Goal: Register for event/course

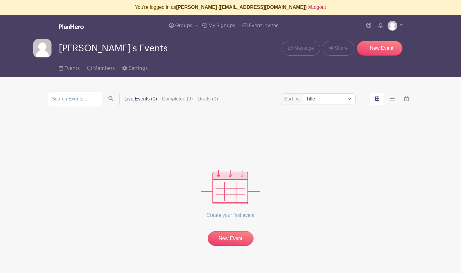
click at [308, 8] on link "Logout" at bounding box center [317, 7] width 18 height 5
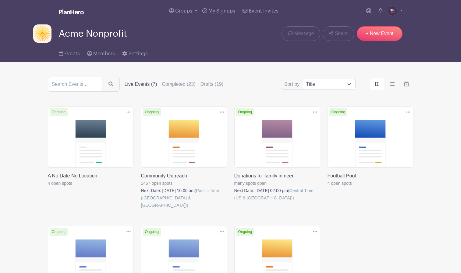
click at [390, 11] on img at bounding box center [393, 11] width 10 height 10
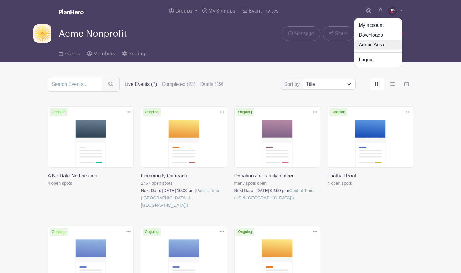
click at [371, 43] on link "Admin Area" at bounding box center [378, 45] width 48 height 10
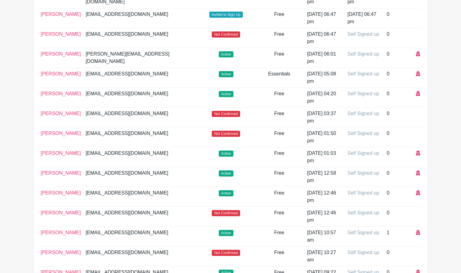
scroll to position [192, 0]
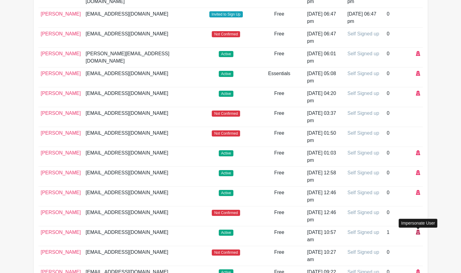
click at [417, 232] on icon at bounding box center [418, 231] width 4 height 5
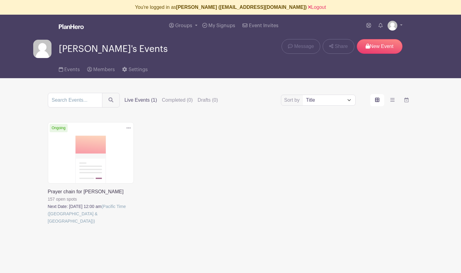
click at [48, 224] on link at bounding box center [48, 224] width 0 height 0
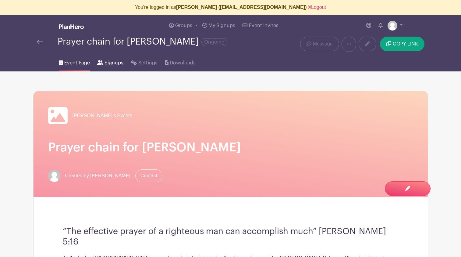
click at [110, 64] on span "Signups" at bounding box center [114, 62] width 19 height 7
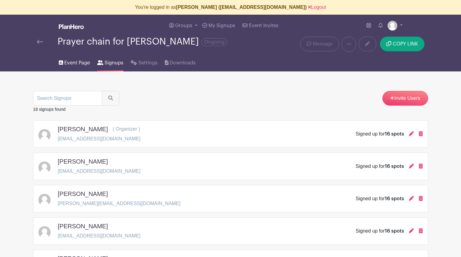
click at [77, 64] on span "Event Page" at bounding box center [77, 62] width 26 height 7
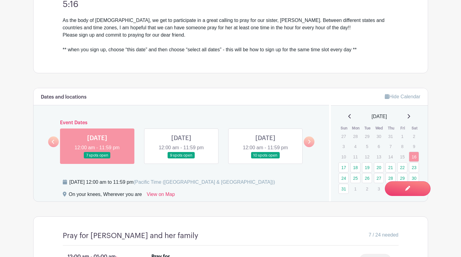
scroll to position [332, 0]
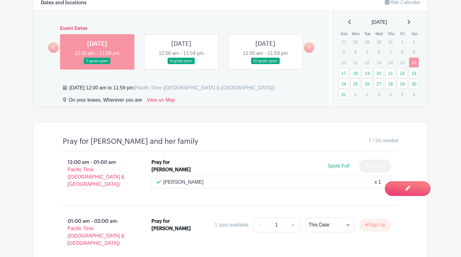
click at [181, 64] on link at bounding box center [181, 64] width 0 height 0
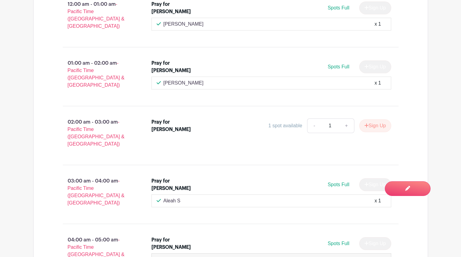
scroll to position [499, 0]
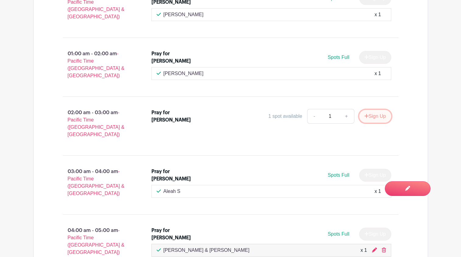
click at [374, 110] on button "Sign Up" at bounding box center [376, 116] width 32 height 13
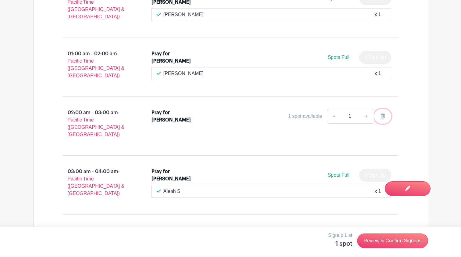
click at [381, 113] on icon at bounding box center [383, 115] width 4 height 5
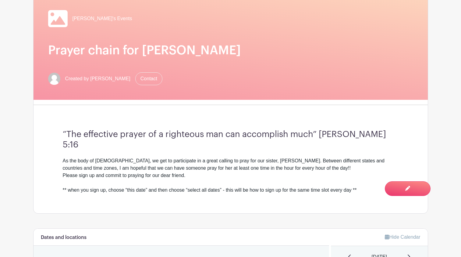
scroll to position [0, 0]
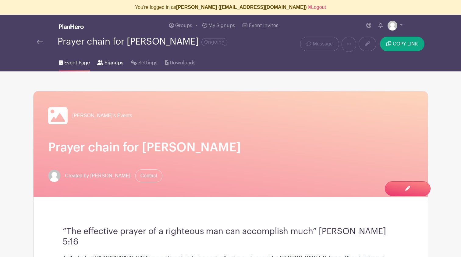
click at [113, 59] on link "Signups" at bounding box center [110, 62] width 26 height 20
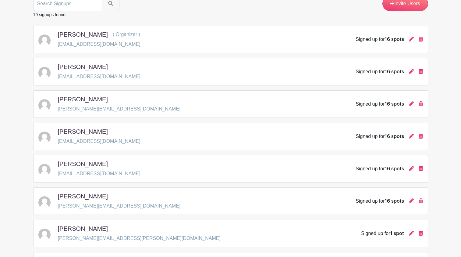
scroll to position [106, 0]
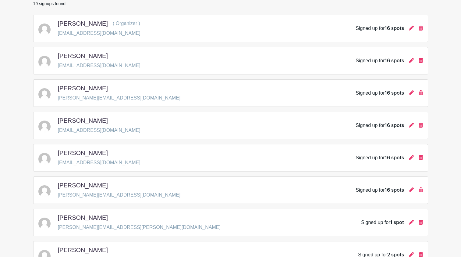
click at [409, 222] on div "Signed up for 1 spot" at bounding box center [392, 222] width 62 height 7
click at [411, 222] on icon at bounding box center [411, 222] width 5 height 5
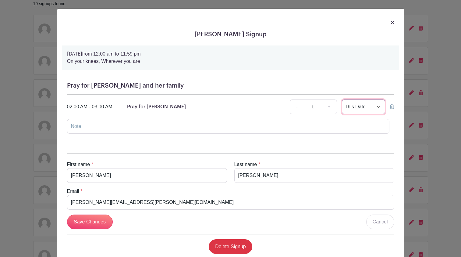
click at [361, 107] on select "This Date Select Dates" at bounding box center [363, 106] width 43 height 15
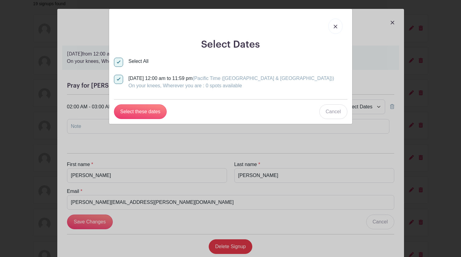
click at [335, 26] on img at bounding box center [336, 27] width 4 height 4
select select "this_date"
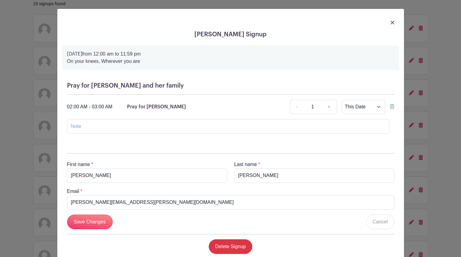
click at [392, 22] on img at bounding box center [393, 23] width 4 height 4
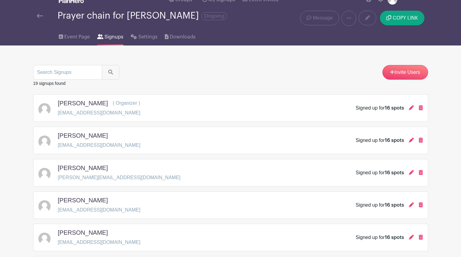
scroll to position [0, 0]
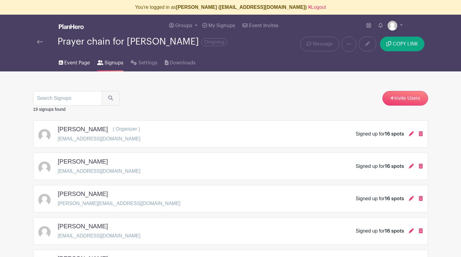
click at [79, 63] on span "Event Page" at bounding box center [77, 62] width 26 height 7
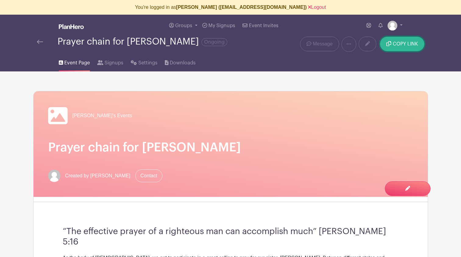
click at [396, 42] on span "COPY LINK" at bounding box center [405, 43] width 25 height 5
click at [234, 140] on h1 "Prayer chain for [PERSON_NAME]" at bounding box center [230, 147] width 365 height 15
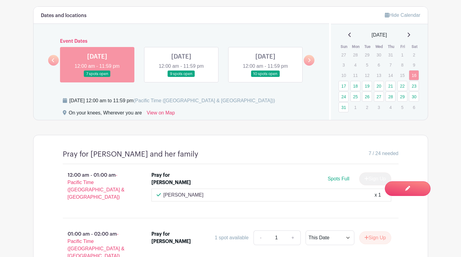
scroll to position [272, 0]
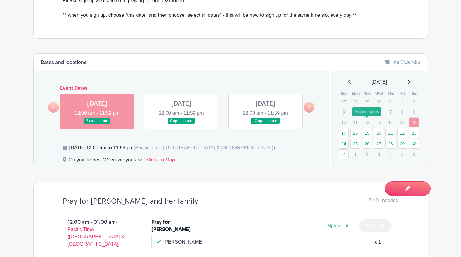
click at [368, 128] on link "19" at bounding box center [367, 133] width 10 height 10
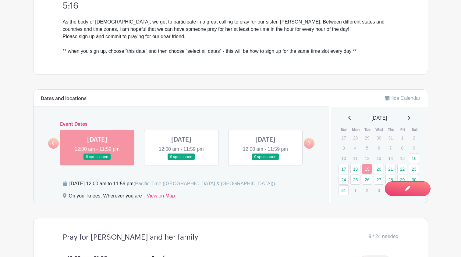
scroll to position [252, 0]
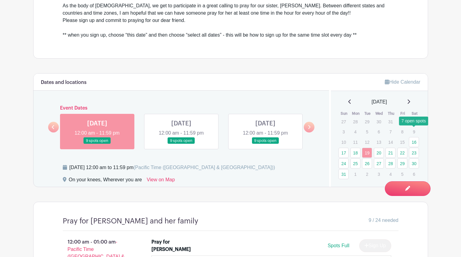
click at [414, 137] on link "16" at bounding box center [414, 142] width 10 height 10
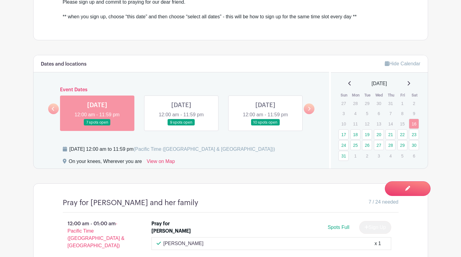
scroll to position [258, 0]
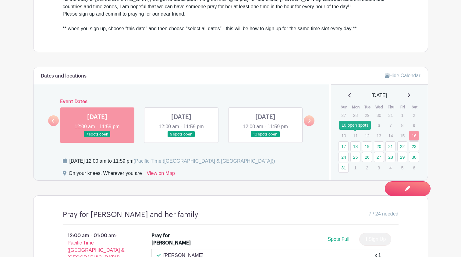
click at [353, 141] on link "18" at bounding box center [356, 146] width 10 height 10
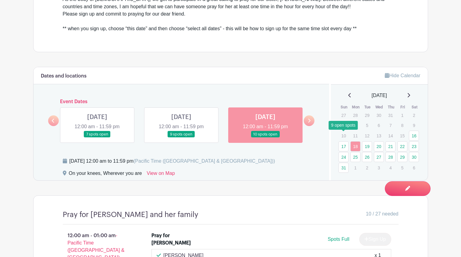
click at [343, 141] on link "17" at bounding box center [344, 146] width 10 height 10
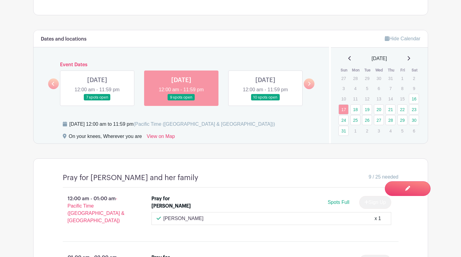
scroll to position [286, 0]
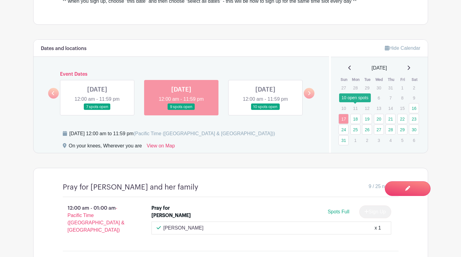
click at [355, 114] on link "18" at bounding box center [356, 119] width 10 height 10
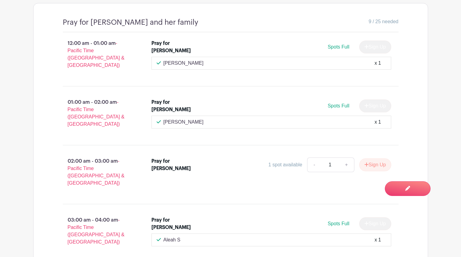
scroll to position [459, 0]
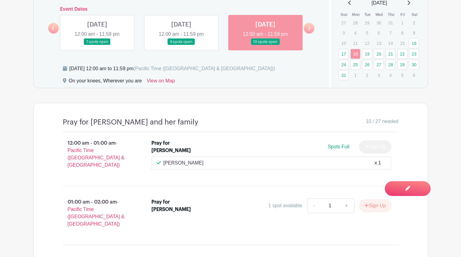
scroll to position [336, 0]
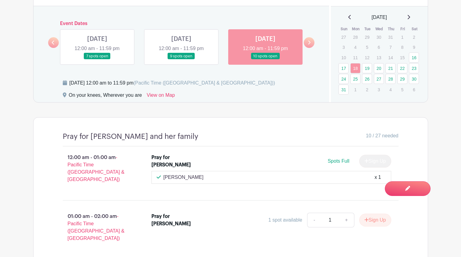
click at [366, 63] on link "19" at bounding box center [367, 68] width 10 height 10
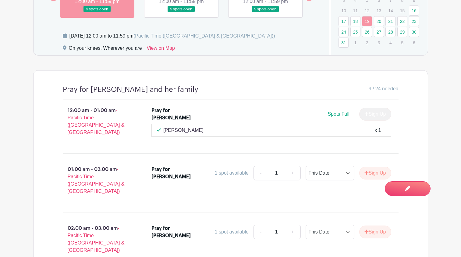
scroll to position [389, 0]
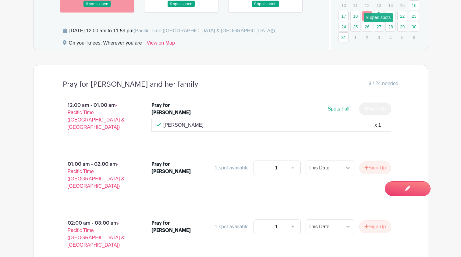
click at [380, 11] on link "20" at bounding box center [379, 16] width 10 height 10
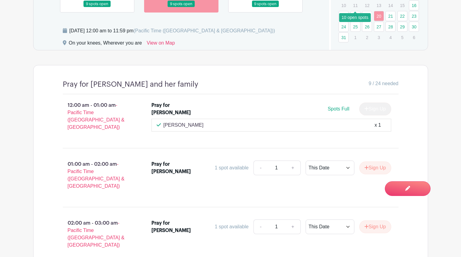
click at [359, 11] on link "18" at bounding box center [356, 16] width 10 height 10
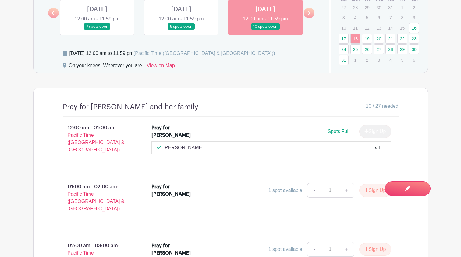
scroll to position [365, 0]
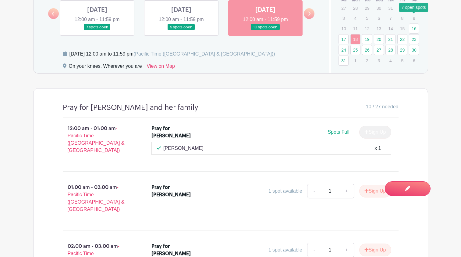
click at [417, 23] on link "16" at bounding box center [414, 28] width 10 height 10
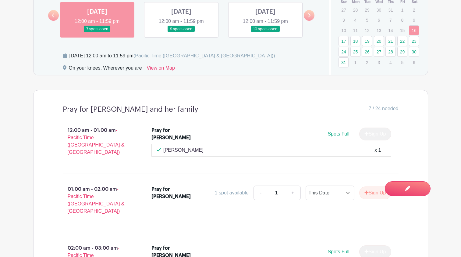
scroll to position [364, 0]
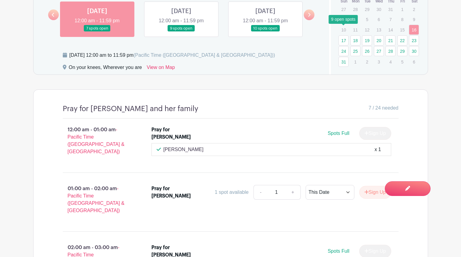
click at [343, 35] on link "17" at bounding box center [344, 40] width 10 height 10
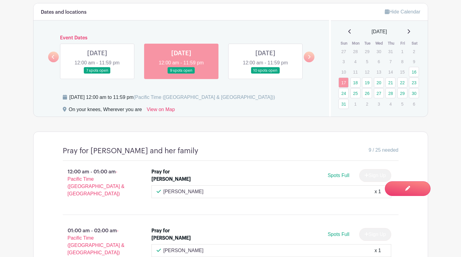
scroll to position [314, 0]
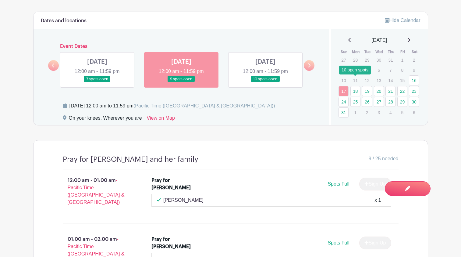
click at [354, 86] on link "18" at bounding box center [356, 91] width 10 height 10
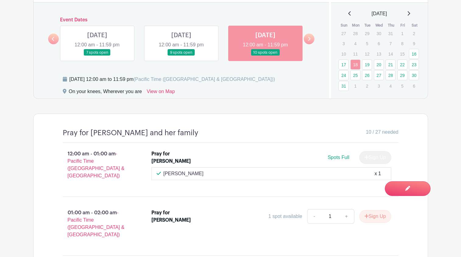
scroll to position [336, 0]
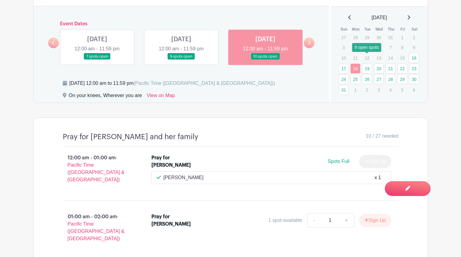
click at [367, 63] on link "19" at bounding box center [367, 68] width 10 height 10
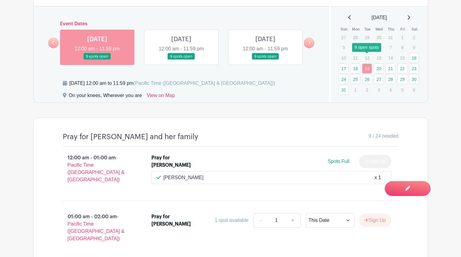
click at [368, 63] on link "19" at bounding box center [367, 68] width 10 height 10
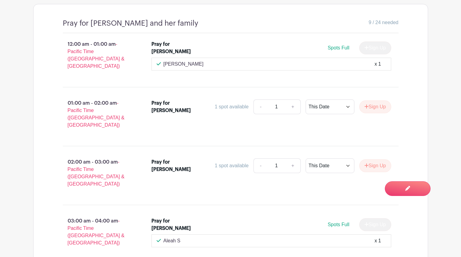
scroll to position [451, 0]
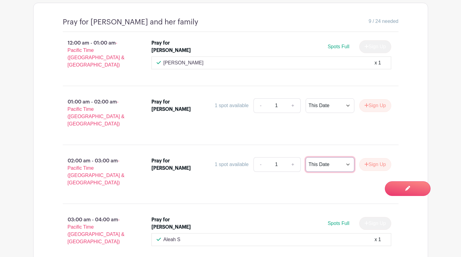
click at [347, 157] on select "This Date Select Dates" at bounding box center [330, 164] width 49 height 15
select select "select_dates"
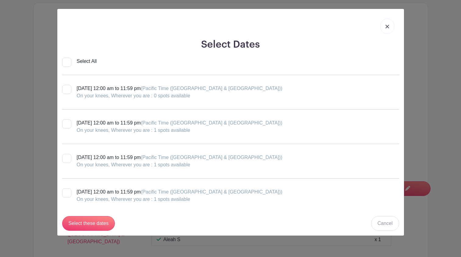
click at [66, 59] on input "Select All" at bounding box center [66, 62] width 9 height 9
checkbox input "true"
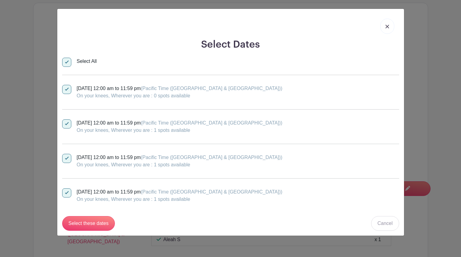
checkbox input "true"
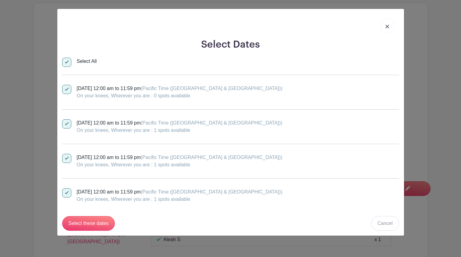
checkbox input "true"
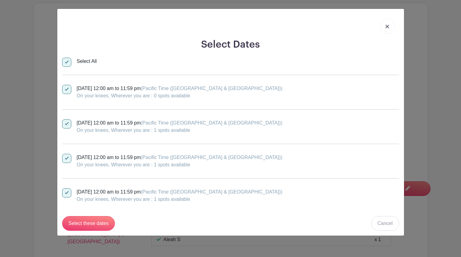
checkbox input "true"
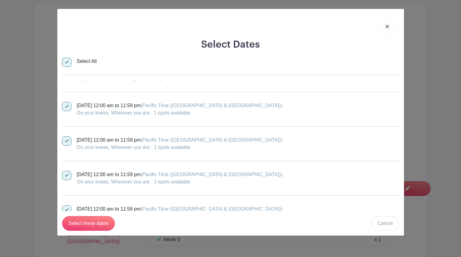
scroll to position [351, 0]
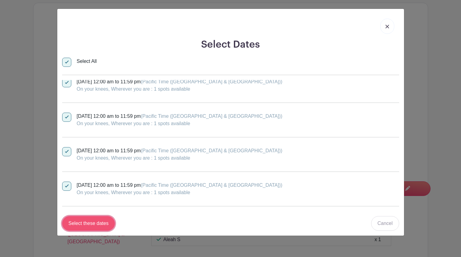
click at [81, 224] on input "Select these dates" at bounding box center [88, 223] width 53 height 15
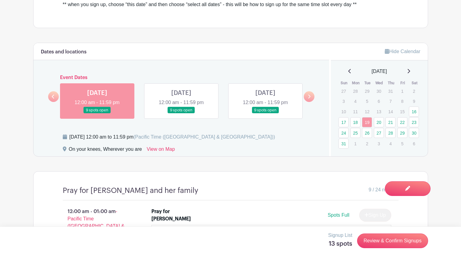
scroll to position [285, 0]
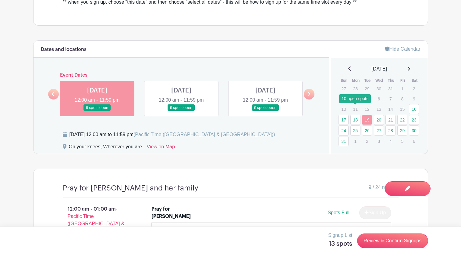
click at [357, 115] on link "18" at bounding box center [356, 120] width 10 height 10
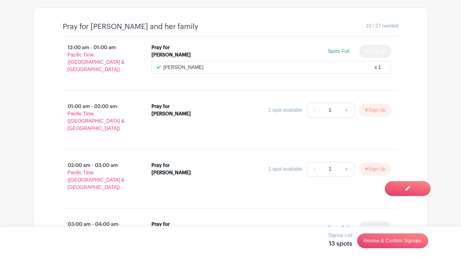
scroll to position [447, 0]
click at [372, 162] on button "Sign Up" at bounding box center [376, 168] width 32 height 13
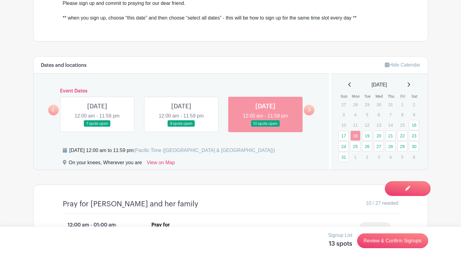
scroll to position [253, 0]
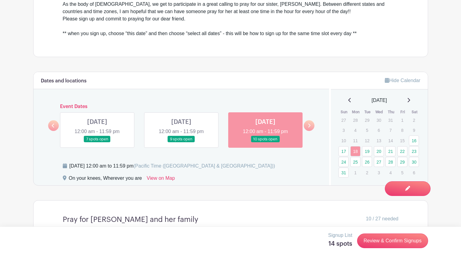
click at [344, 146] on link "17" at bounding box center [344, 151] width 10 height 10
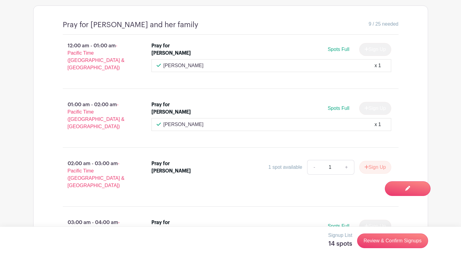
scroll to position [449, 0]
click at [369, 160] on button "Sign Up" at bounding box center [376, 166] width 32 height 13
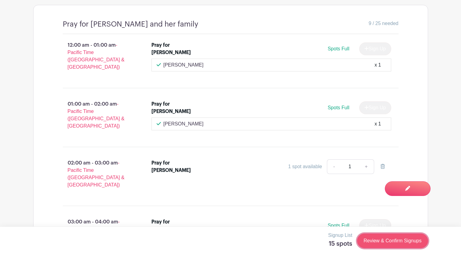
click at [388, 240] on link "Review & Confirm Signups" at bounding box center [392, 240] width 71 height 15
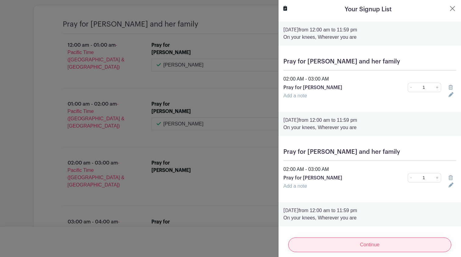
click at [386, 244] on input "Continue" at bounding box center [370, 244] width 163 height 15
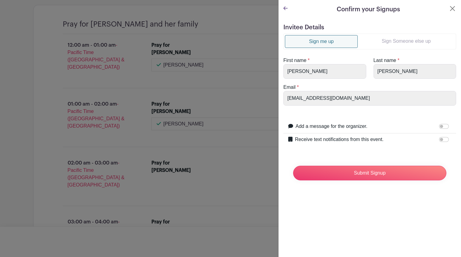
click at [394, 42] on link "Sign Someone else up" at bounding box center [406, 41] width 97 height 12
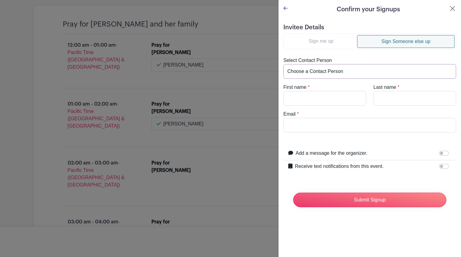
click at [353, 69] on select "Choose a Contact Person [PERSON_NAME] ([EMAIL_ADDRESS][DOMAIN_NAME]) [PERSON_NA…" at bounding box center [370, 71] width 173 height 15
select select "[PERSON_NAME][EMAIL_ADDRESS][PERSON_NAME][DOMAIN_NAME]"
type input "[PERSON_NAME]"
type input "[PERSON_NAME][EMAIL_ADDRESS][PERSON_NAME][DOMAIN_NAME]"
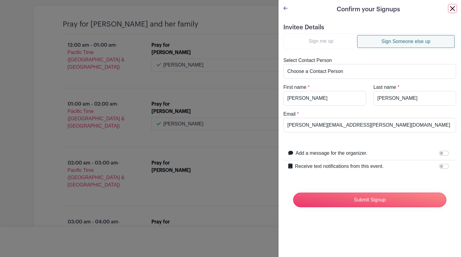
click at [454, 6] on button "Close" at bounding box center [452, 8] width 7 height 7
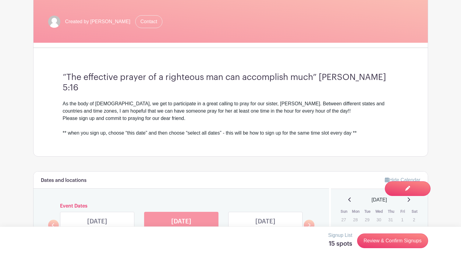
scroll to position [287, 0]
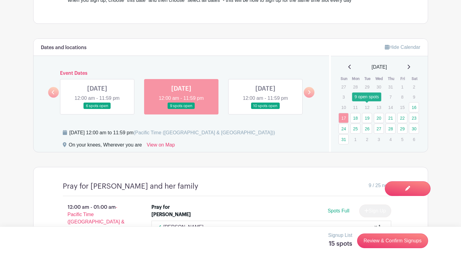
click at [365, 113] on link "19" at bounding box center [367, 118] width 10 height 10
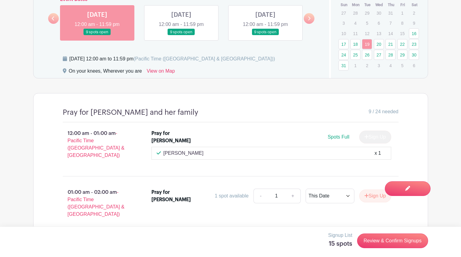
scroll to position [359, 0]
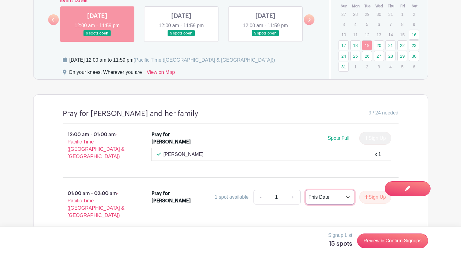
click at [322, 190] on select "This Date Select Dates" at bounding box center [330, 197] width 49 height 15
click at [378, 40] on link "20" at bounding box center [379, 45] width 10 height 10
click at [390, 40] on link "21" at bounding box center [391, 45] width 10 height 10
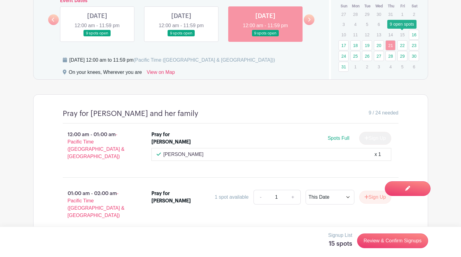
click at [402, 40] on link "22" at bounding box center [403, 45] width 10 height 10
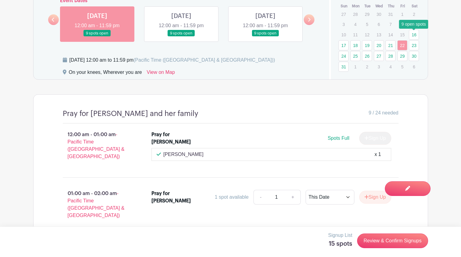
click at [414, 40] on link "23" at bounding box center [414, 45] width 10 height 10
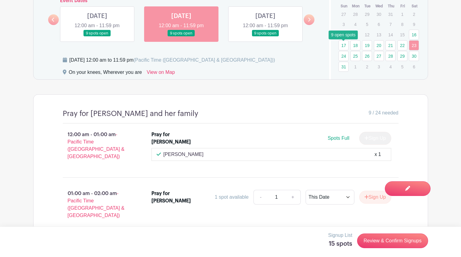
click at [343, 51] on link "24" at bounding box center [344, 56] width 10 height 10
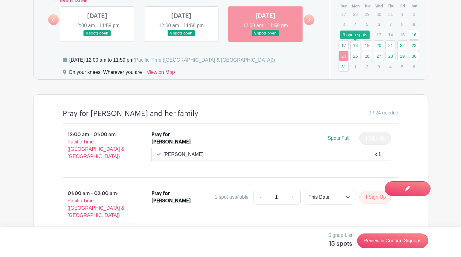
click at [356, 51] on link "25" at bounding box center [356, 56] width 10 height 10
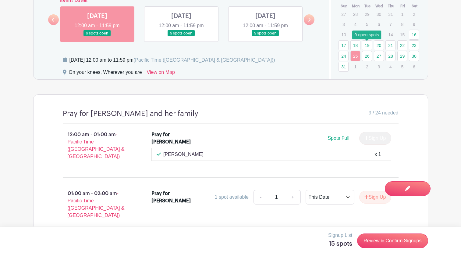
click at [365, 51] on link "26" at bounding box center [367, 56] width 10 height 10
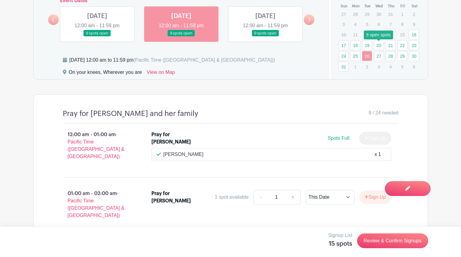
click at [378, 51] on link "27" at bounding box center [379, 56] width 10 height 10
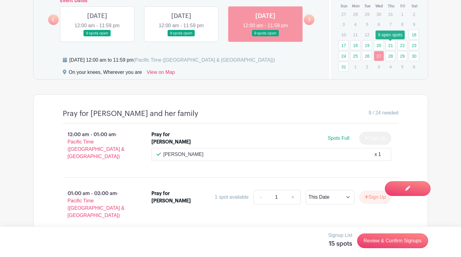
click at [390, 51] on link "28" at bounding box center [391, 56] width 10 height 10
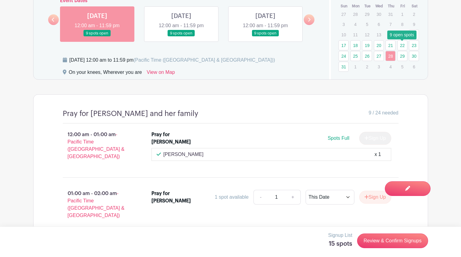
click at [401, 51] on link "29" at bounding box center [403, 56] width 10 height 10
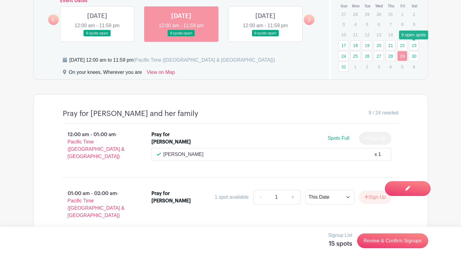
click at [413, 51] on link "30" at bounding box center [414, 56] width 10 height 10
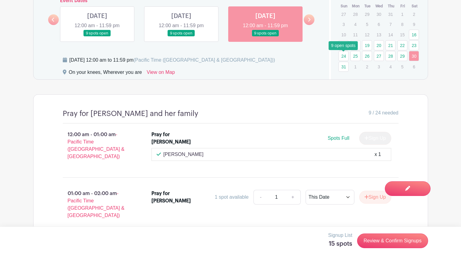
click at [342, 62] on link "31" at bounding box center [344, 67] width 10 height 10
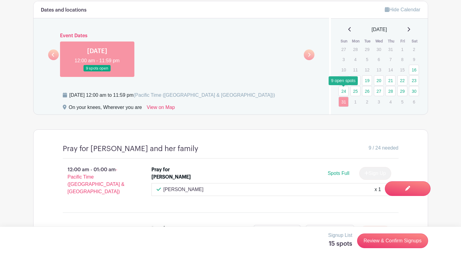
scroll to position [323, 0]
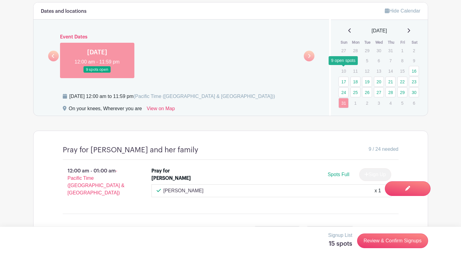
click at [343, 77] on link "17" at bounding box center [344, 82] width 10 height 10
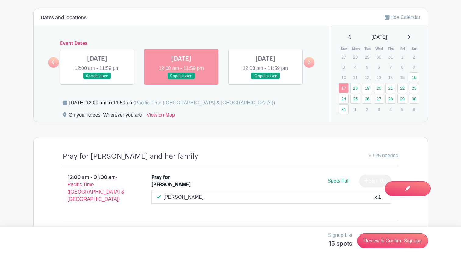
scroll to position [315, 0]
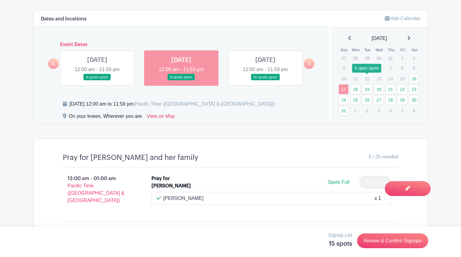
click at [368, 84] on link "19" at bounding box center [367, 89] width 10 height 10
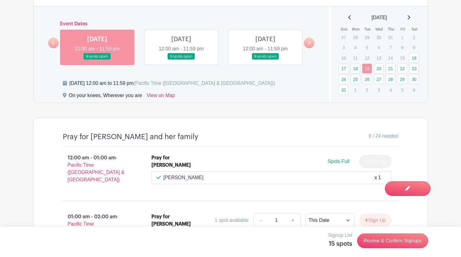
scroll to position [339, 0]
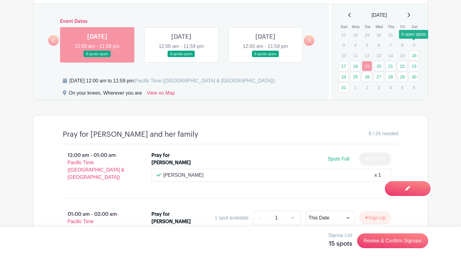
click at [413, 50] on link "16" at bounding box center [414, 55] width 10 height 10
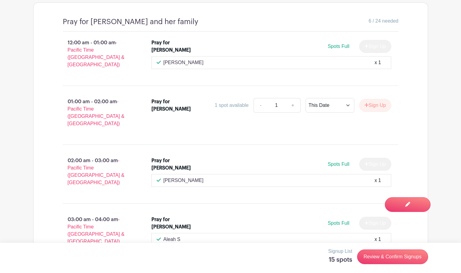
scroll to position [452, 0]
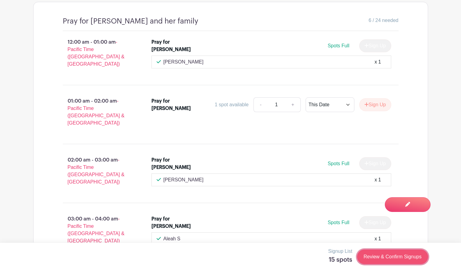
click at [381, 254] on link "Review & Confirm Signups" at bounding box center [392, 256] width 71 height 15
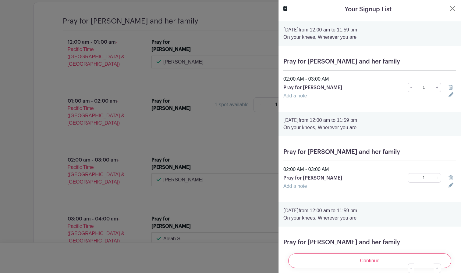
click at [452, 88] on icon at bounding box center [451, 87] width 4 height 5
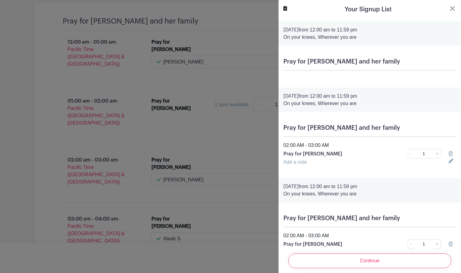
click at [452, 152] on icon at bounding box center [451, 153] width 4 height 5
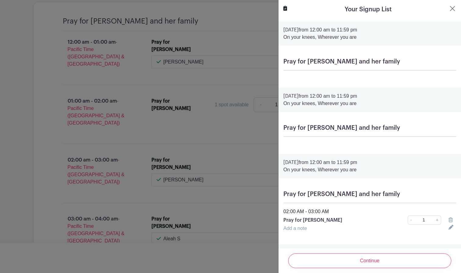
click at [451, 220] on icon at bounding box center [451, 219] width 4 height 5
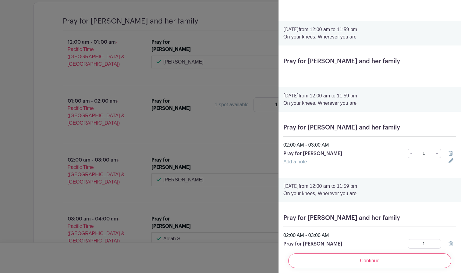
scroll to position [137, 0]
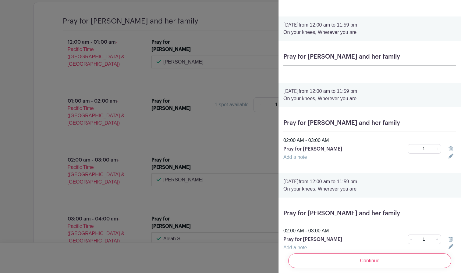
click at [450, 146] on link at bounding box center [451, 148] width 4 height 5
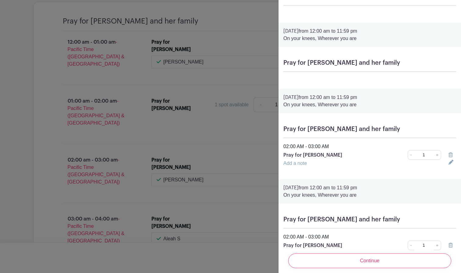
scroll to position [216, 0]
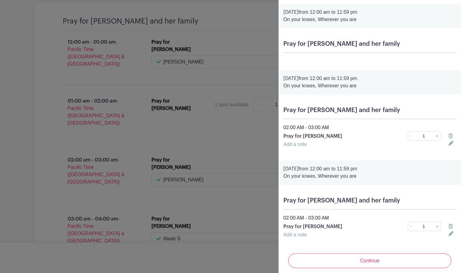
click at [451, 136] on icon at bounding box center [451, 135] width 4 height 5
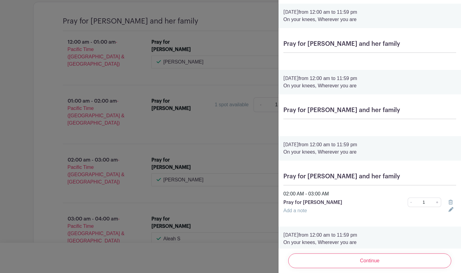
click at [451, 204] on icon at bounding box center [451, 201] width 4 height 5
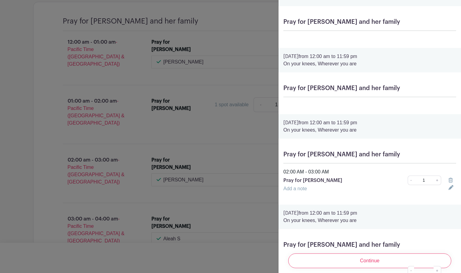
scroll to position [321, 0]
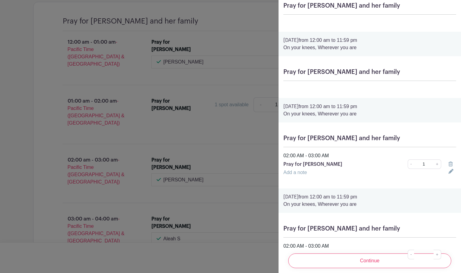
click at [452, 164] on icon at bounding box center [451, 163] width 4 height 5
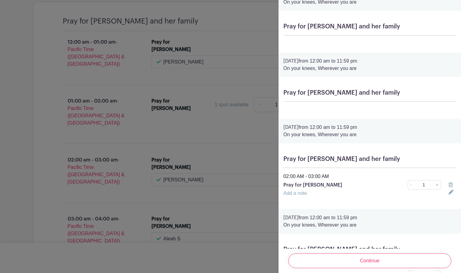
scroll to position [414, 0]
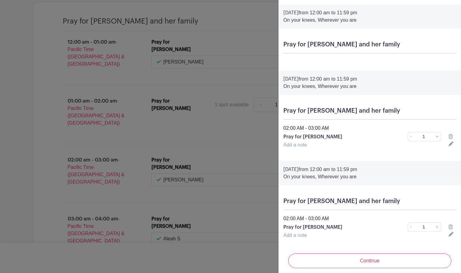
click at [451, 137] on icon at bounding box center [451, 136] width 4 height 5
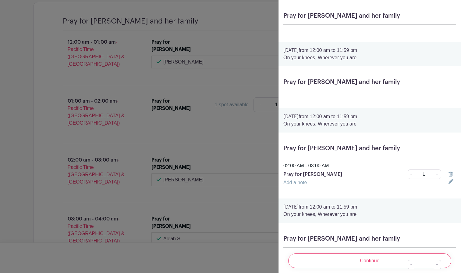
scroll to position [478, 0]
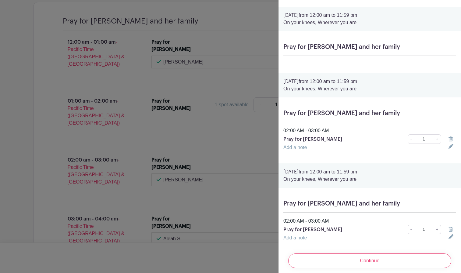
click at [450, 141] on icon at bounding box center [451, 138] width 4 height 5
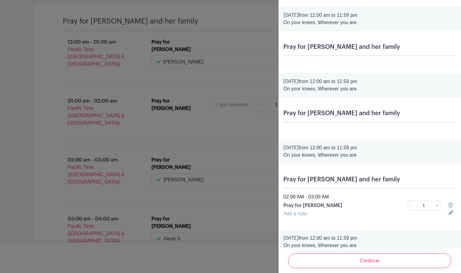
click at [450, 207] on icon at bounding box center [451, 205] width 4 height 5
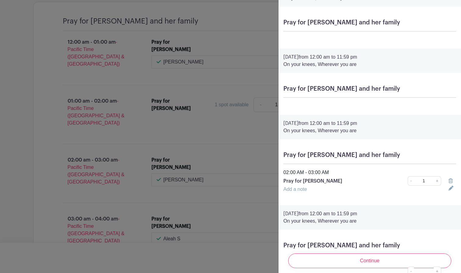
scroll to position [570, 0]
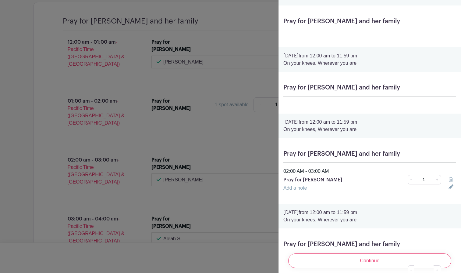
click at [452, 182] on icon at bounding box center [451, 179] width 4 height 5
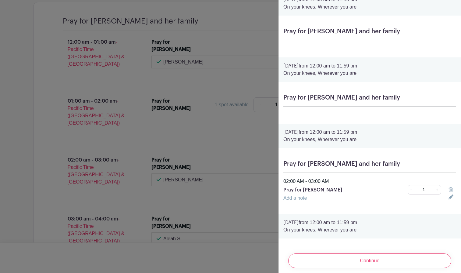
scroll to position [642, 0]
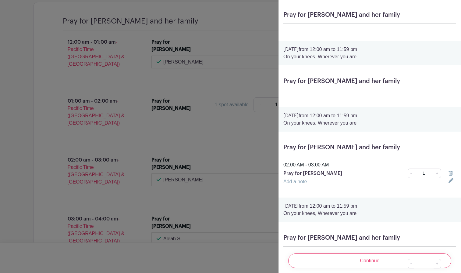
click at [451, 174] on icon at bounding box center [451, 172] width 4 height 5
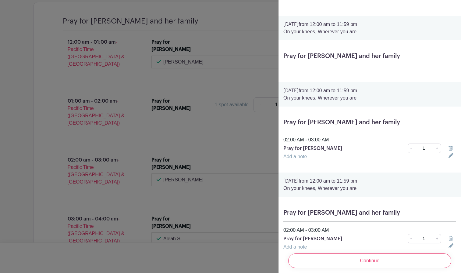
scroll to position [737, 0]
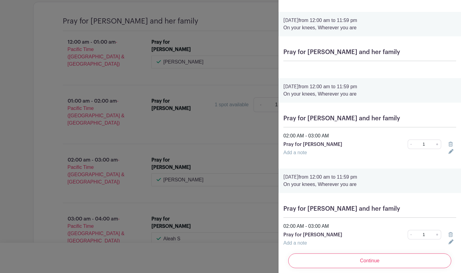
click at [450, 145] on icon at bounding box center [451, 144] width 4 height 5
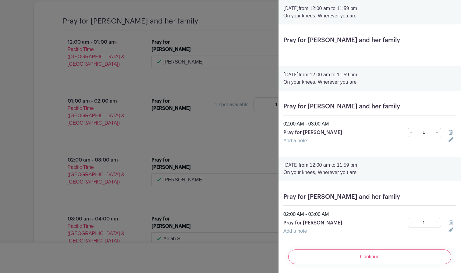
click at [450, 135] on icon at bounding box center [451, 132] width 4 height 5
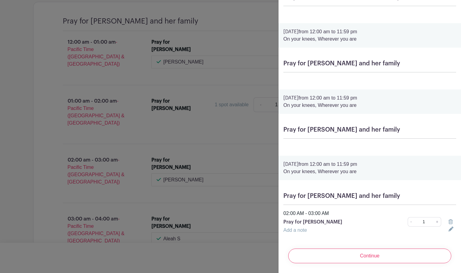
click at [453, 221] on icon at bounding box center [451, 221] width 4 height 5
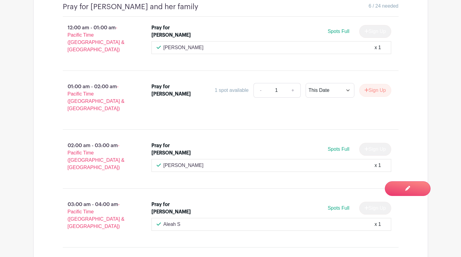
scroll to position [466, 0]
click at [349, 83] on select "This Date Select Dates" at bounding box center [330, 90] width 49 height 15
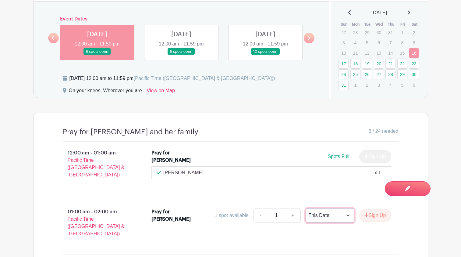
scroll to position [338, 0]
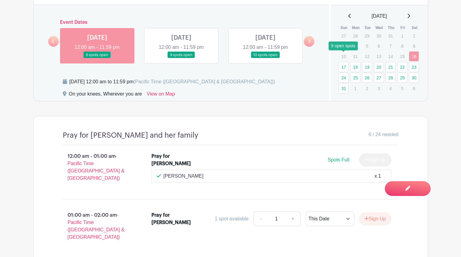
click at [344, 62] on link "17" at bounding box center [344, 67] width 10 height 10
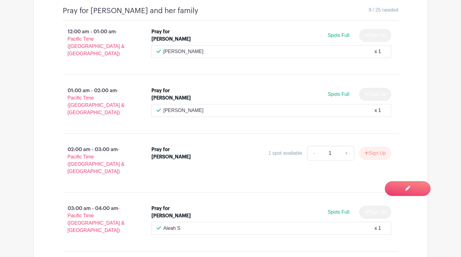
scroll to position [462, 0]
click at [375, 146] on button "Sign Up" at bounding box center [376, 152] width 32 height 13
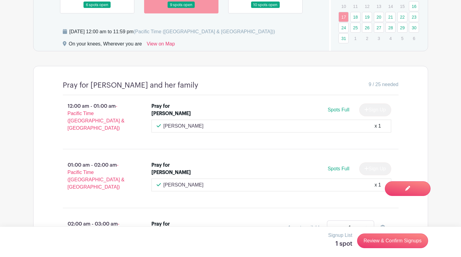
scroll to position [319, 0]
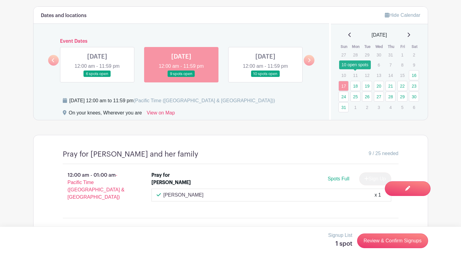
click at [356, 81] on link "18" at bounding box center [356, 86] width 10 height 10
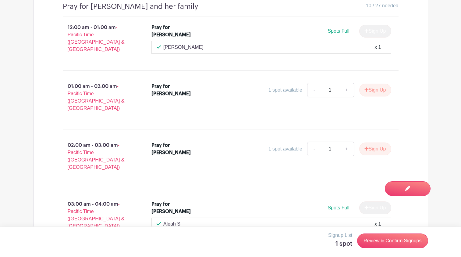
scroll to position [479, 0]
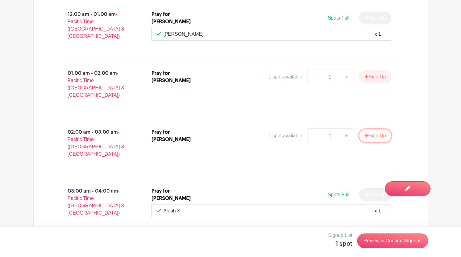
click at [376, 129] on button "Sign Up" at bounding box center [376, 135] width 32 height 13
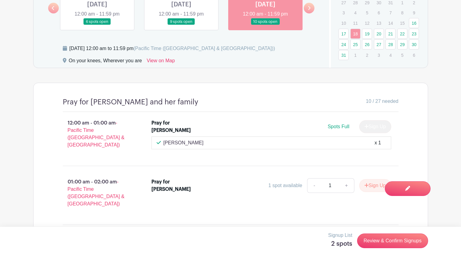
scroll to position [369, 0]
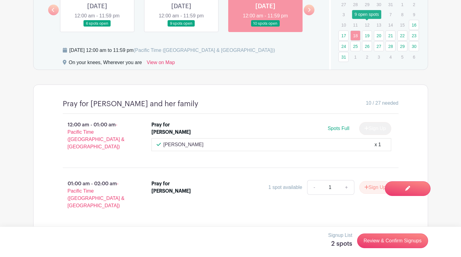
click at [367, 30] on link "19" at bounding box center [367, 35] width 10 height 10
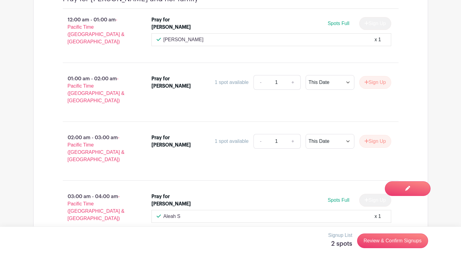
scroll to position [476, 0]
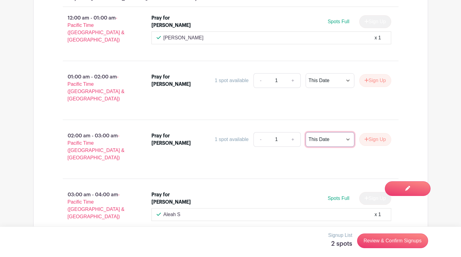
click at [322, 132] on select "This Date Select Dates" at bounding box center [330, 139] width 49 height 15
select select "select_dates"
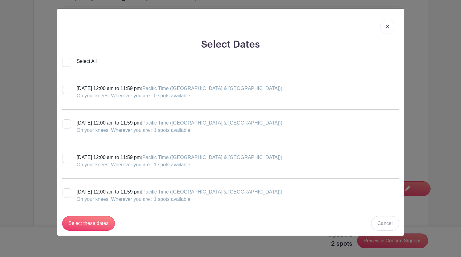
click at [68, 61] on input "Select All" at bounding box center [66, 62] width 9 height 9
checkbox input "true"
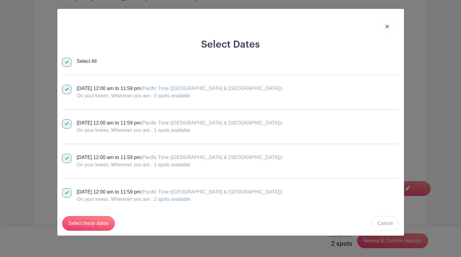
checkbox input "true"
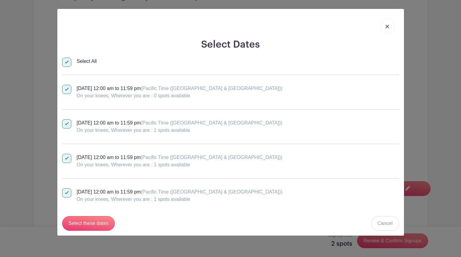
checkbox input "true"
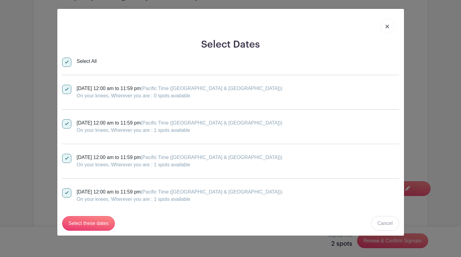
checkbox input "true"
click at [83, 225] on input "Select these dates" at bounding box center [88, 223] width 53 height 15
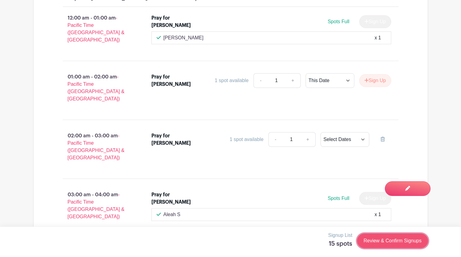
click at [375, 243] on link "Review & Confirm Signups" at bounding box center [392, 240] width 71 height 15
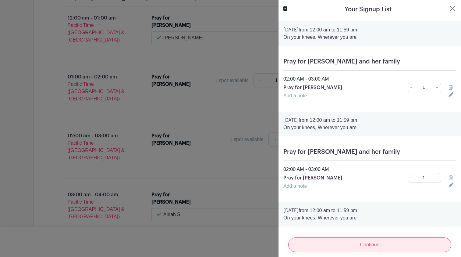
click at [370, 246] on input "Continue" at bounding box center [370, 244] width 163 height 15
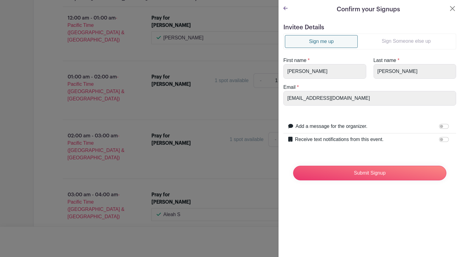
click at [390, 41] on link "Sign Someone else up" at bounding box center [406, 41] width 97 height 12
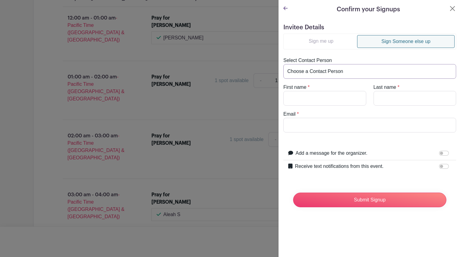
click at [351, 70] on select "Choose a Contact Person [PERSON_NAME] ([EMAIL_ADDRESS][DOMAIN_NAME]) [PERSON_NA…" at bounding box center [370, 71] width 173 height 15
select select "[PERSON_NAME][EMAIL_ADDRESS][PERSON_NAME][DOMAIN_NAME]"
type input "[PERSON_NAME]"
type input "[PERSON_NAME][EMAIL_ADDRESS][PERSON_NAME][DOMAIN_NAME]"
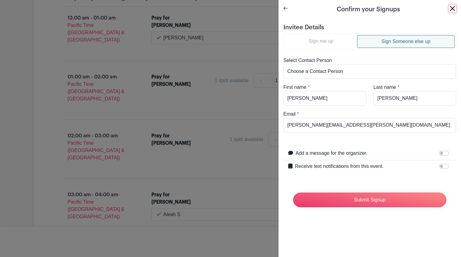
click at [454, 6] on button "Close" at bounding box center [452, 8] width 7 height 7
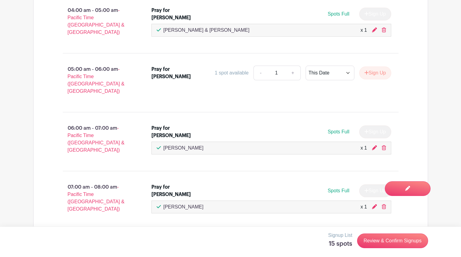
scroll to position [719, 0]
click at [379, 241] on link "Review & Confirm Signups" at bounding box center [392, 240] width 71 height 15
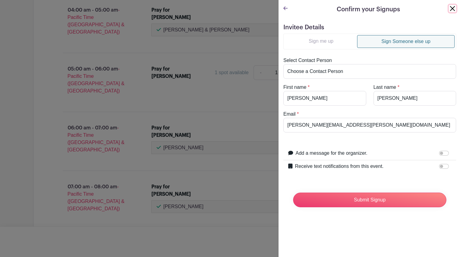
click at [454, 8] on button "Close" at bounding box center [452, 8] width 7 height 7
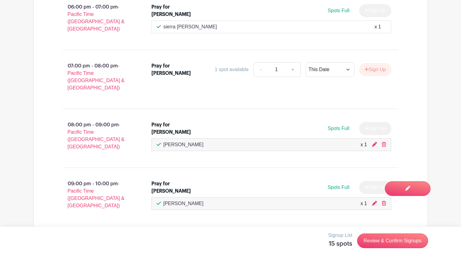
scroll to position [1529, 0]
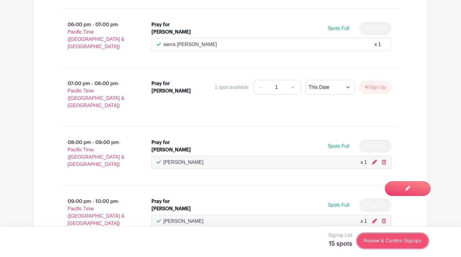
click at [387, 241] on link "Review & Confirm Signups" at bounding box center [392, 240] width 71 height 15
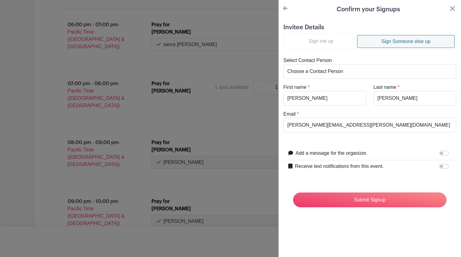
click at [285, 8] on icon at bounding box center [286, 8] width 4 height 4
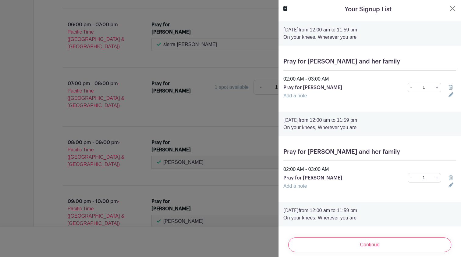
click at [450, 87] on icon at bounding box center [451, 87] width 4 height 5
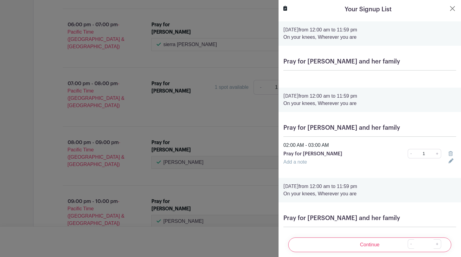
click at [451, 157] on div "02:00 AM - 03:00 AM Pray for [PERSON_NAME] - 1 +" at bounding box center [370, 150] width 180 height 17
click at [451, 154] on icon at bounding box center [451, 153] width 4 height 5
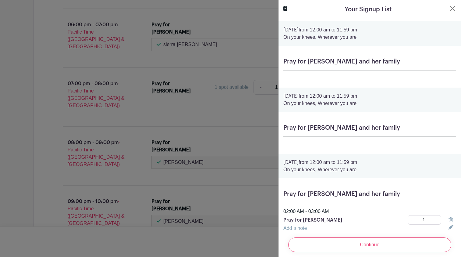
click at [451, 217] on icon at bounding box center [451, 219] width 4 height 5
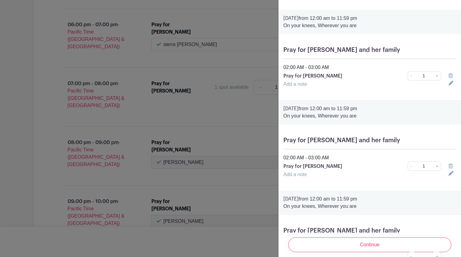
scroll to position [219, 0]
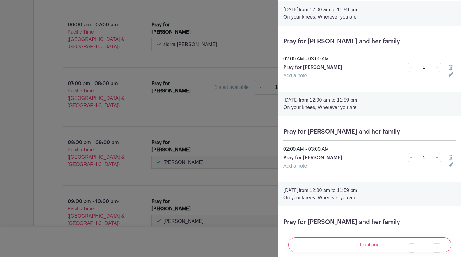
click at [450, 66] on icon at bounding box center [451, 67] width 4 height 5
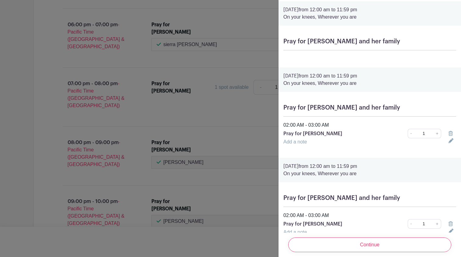
click at [450, 133] on icon at bounding box center [451, 133] width 4 height 5
click at [451, 135] on icon at bounding box center [451, 134] width 4 height 5
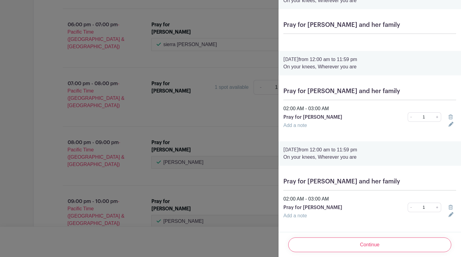
scroll to position [371, 0]
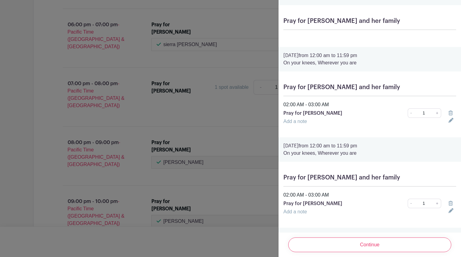
click at [450, 113] on icon at bounding box center [451, 112] width 4 height 5
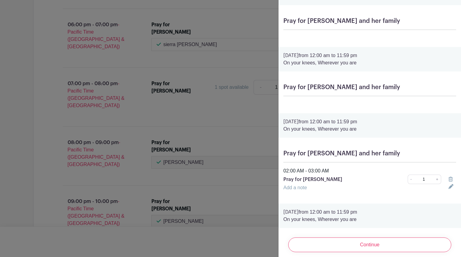
click at [451, 179] on icon at bounding box center [451, 179] width 4 height 5
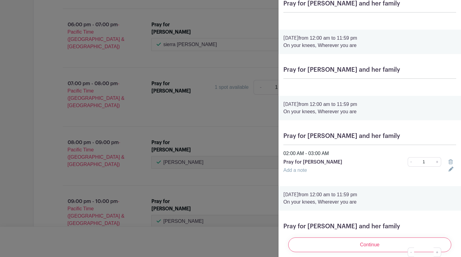
scroll to position [459, 0]
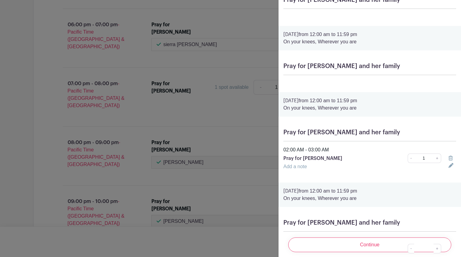
click at [451, 160] on icon at bounding box center [451, 158] width 4 height 5
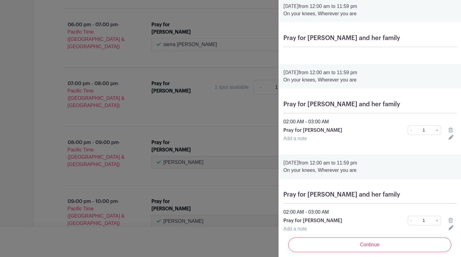
scroll to position [555, 0]
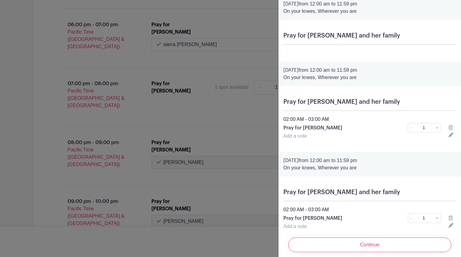
click at [452, 129] on icon at bounding box center [451, 127] width 4 height 5
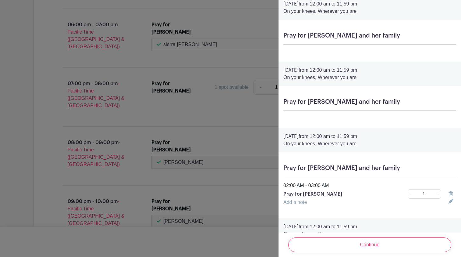
click at [451, 194] on icon at bounding box center [451, 193] width 4 height 5
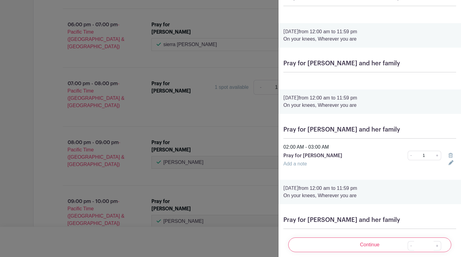
scroll to position [685, 0]
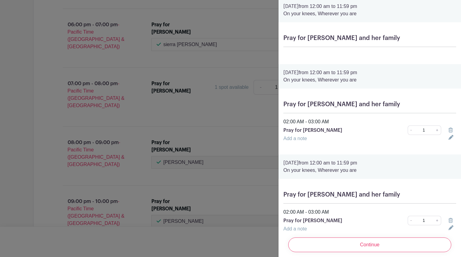
click at [451, 132] on icon at bounding box center [451, 129] width 4 height 5
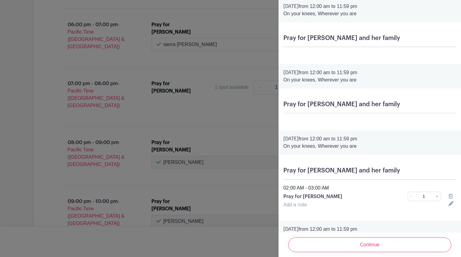
click at [451, 198] on icon at bounding box center [451, 196] width 4 height 5
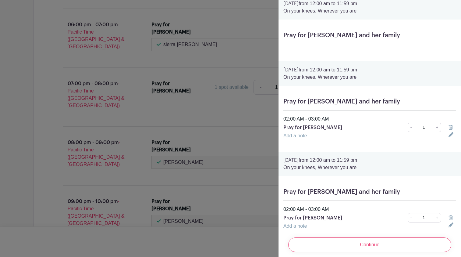
click at [452, 127] on icon at bounding box center [451, 127] width 4 height 5
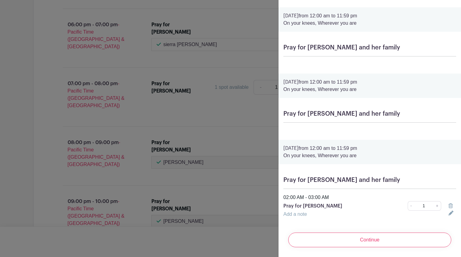
scroll to position [810, 0]
click at [450, 204] on icon at bounding box center [451, 205] width 4 height 5
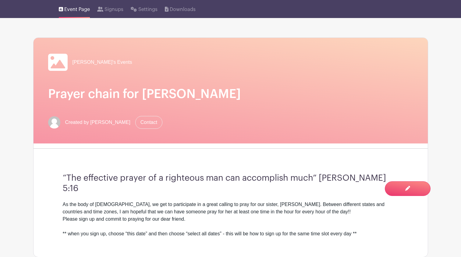
scroll to position [21, 0]
